Goal: Transaction & Acquisition: Purchase product/service

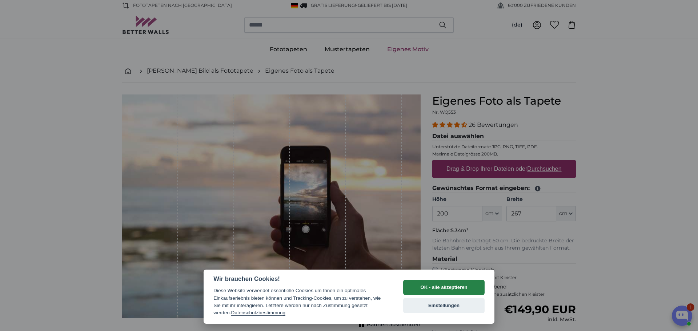
click at [451, 288] on button "OK - alle akzeptieren" at bounding box center [443, 287] width 81 height 15
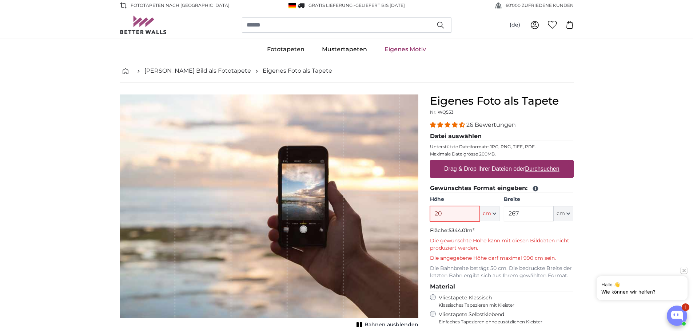
type input "2"
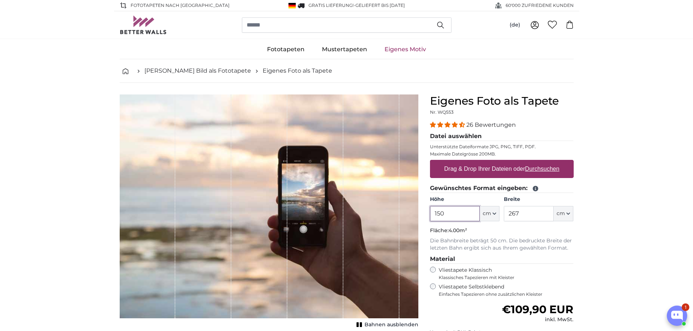
type input "150"
click at [187, 71] on link "[PERSON_NAME] Bild als Fototapete" at bounding box center [197, 71] width 107 height 9
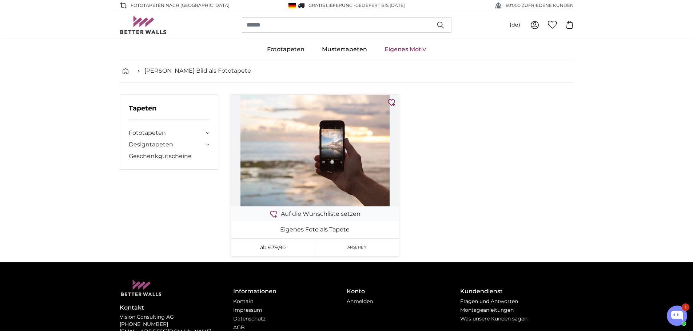
click at [335, 167] on img at bounding box center [315, 151] width 168 height 112
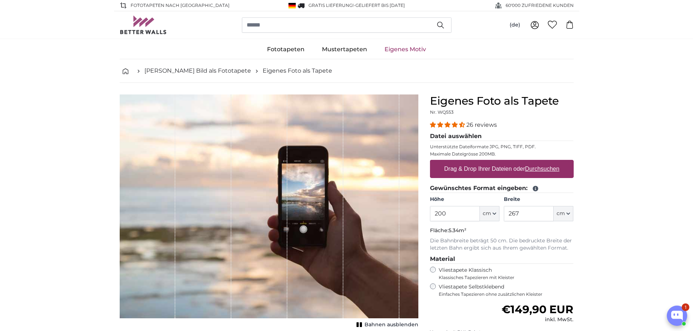
click at [514, 170] on label "Drag & Drop Ihrer Dateien oder Durchsuchen" at bounding box center [501, 169] width 121 height 15
click at [514, 162] on input "Drag & Drop Ihrer Dateien oder Durchsuchen" at bounding box center [502, 161] width 144 height 2
type input "**********"
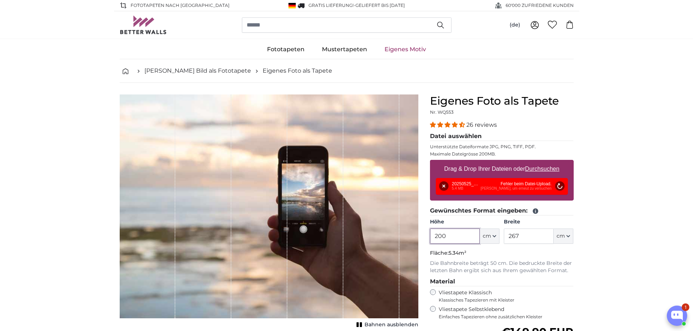
drag, startPoint x: 460, startPoint y: 233, endPoint x: 382, endPoint y: 232, distance: 78.2
click at [382, 232] on product-detail "Abbrechen Bild zuschneiden Bahnen ausblenden Eigenes Foto als Tapete Nr. WQ553 …" at bounding box center [347, 264] width 466 height 362
type input "150"
click at [264, 69] on link "Eigenes Foto als Tapete" at bounding box center [297, 71] width 69 height 9
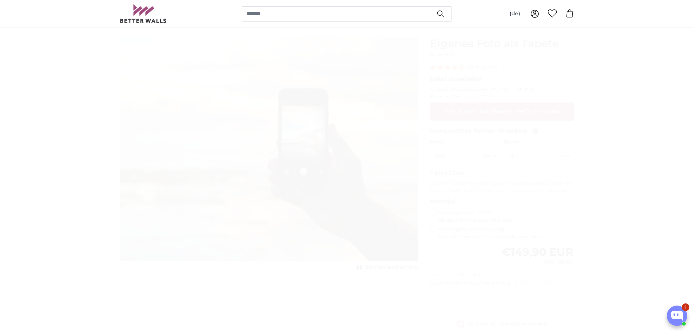
scroll to position [54, 0]
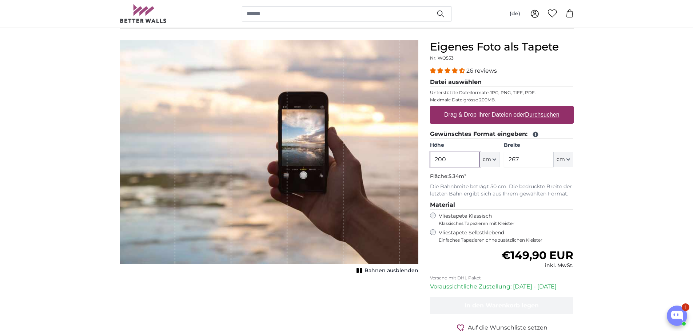
drag, startPoint x: 458, startPoint y: 158, endPoint x: 418, endPoint y: 157, distance: 40.0
click at [419, 157] on product-detail "Abbrechen Bild zuschneiden Bahnen ausblenden Eigenes Foto als Tapete Nr. WQ553 …" at bounding box center [347, 198] width 466 height 339
type input "120"
drag, startPoint x: 527, startPoint y: 159, endPoint x: 486, endPoint y: 156, distance: 41.2
click at [486, 156] on div "Höhe 120 ft cm Centimeter (cm) Inches (inch) Feet (ft. in.) Breite 267 ft cm Ce…" at bounding box center [502, 154] width 144 height 25
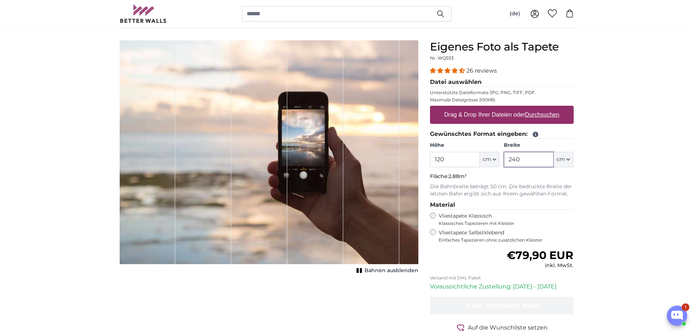
type input "240"
drag, startPoint x: 446, startPoint y: 159, endPoint x: 428, endPoint y: 160, distance: 18.2
click at [428, 160] on div "Eigenes Foto als Tapete Nr. WQ553 26 reviews Datei auswählen Unterstützte Datei…" at bounding box center [501, 204] width 155 height 328
type input "150"
